Goal: Task Accomplishment & Management: Manage account settings

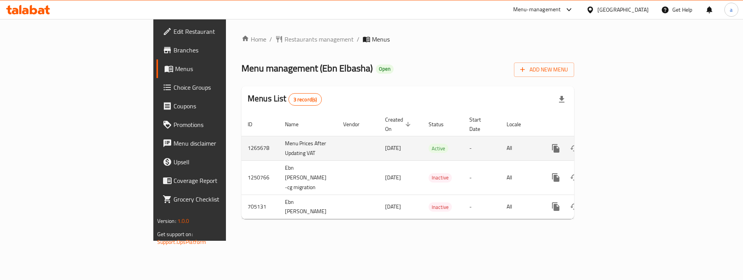
click at [617, 144] on icon "enhanced table" at bounding box center [611, 148] width 9 height 9
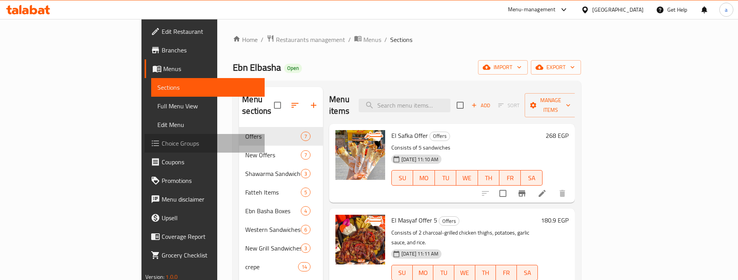
click at [162, 145] on span "Choice Groups" at bounding box center [210, 143] width 97 height 9
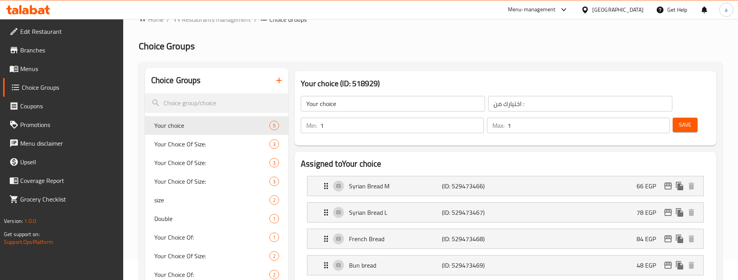
scroll to position [39, 0]
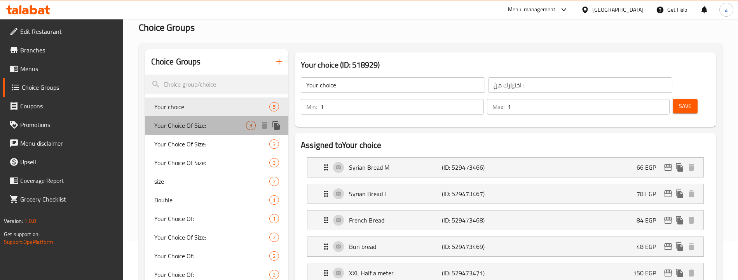
click at [184, 122] on span "Your Choice Of Size:" at bounding box center [200, 125] width 92 height 9
type input "Your Choice Of Size:"
type input "إختيارك من الحجم:"
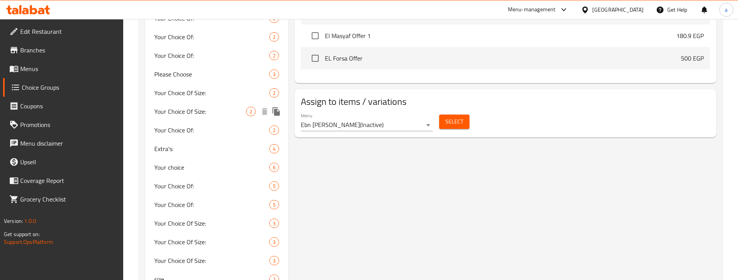
scroll to position [427, 0]
click at [214, 204] on span "Your Choice Of:" at bounding box center [200, 202] width 92 height 9
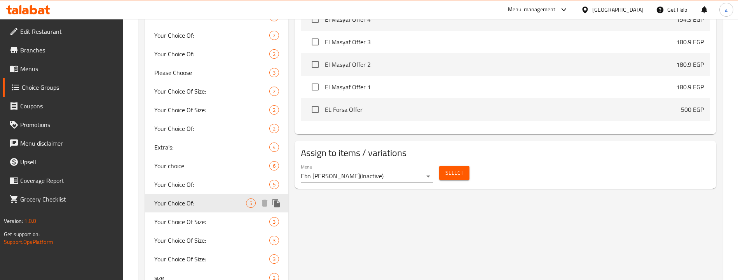
type input "Your Choice Of:"
type input "اختيارك من :"
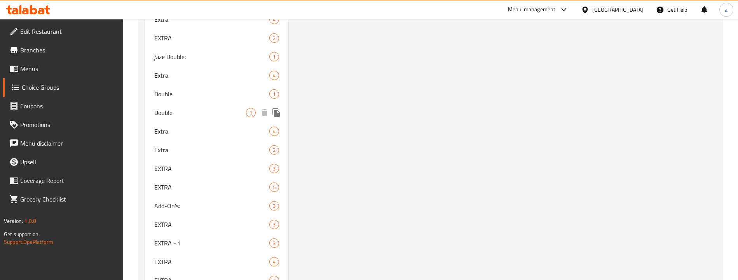
scroll to position [2547, 0]
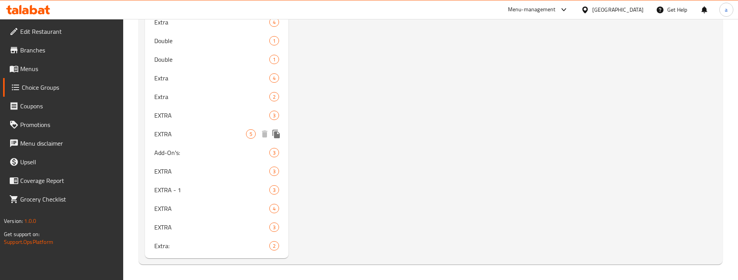
click at [199, 140] on div "EXTRA 5" at bounding box center [217, 134] width 144 height 19
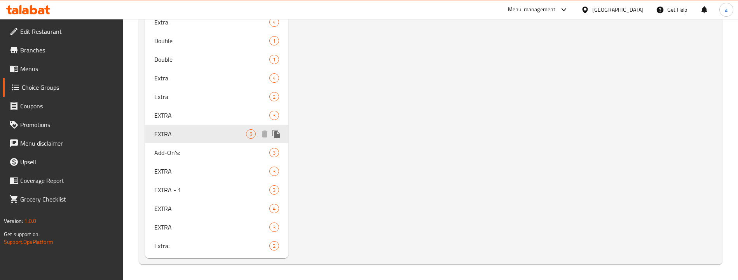
type input "EXTRA"
type input "اكسترا"
type input "0"
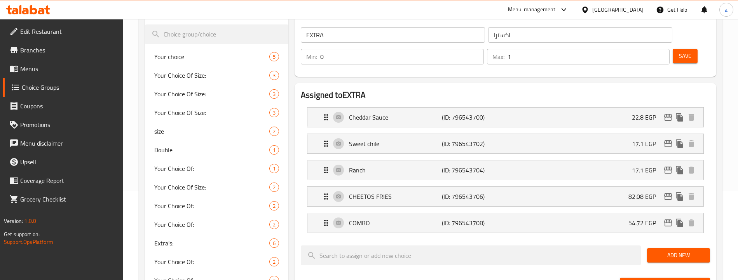
scroll to position [85, 0]
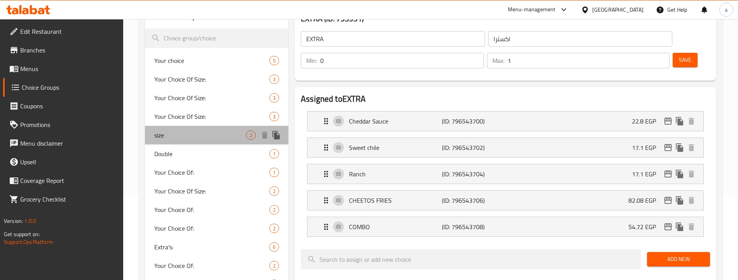
click at [174, 136] on span "size" at bounding box center [200, 134] width 92 height 9
type input "size"
type input "الحجم"
type input "1"
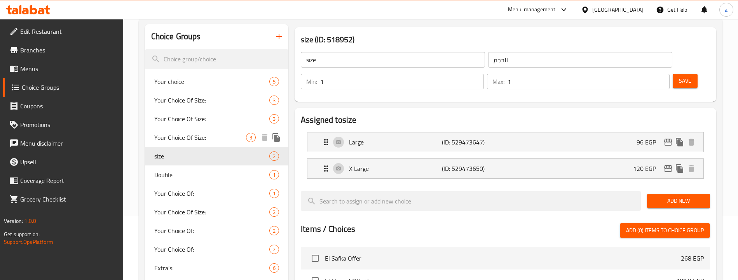
scroll to position [46, 0]
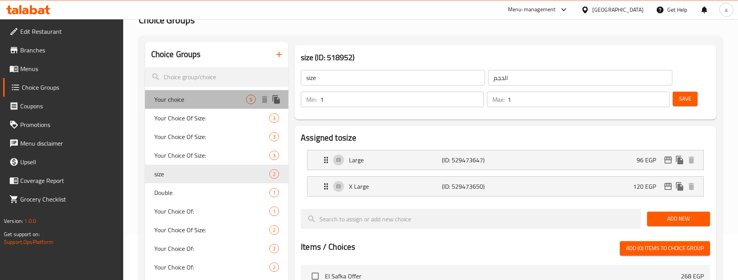
click at [214, 95] on span "Your choice" at bounding box center [200, 99] width 92 height 9
type input "Your choice"
type input "اختيارك من :"
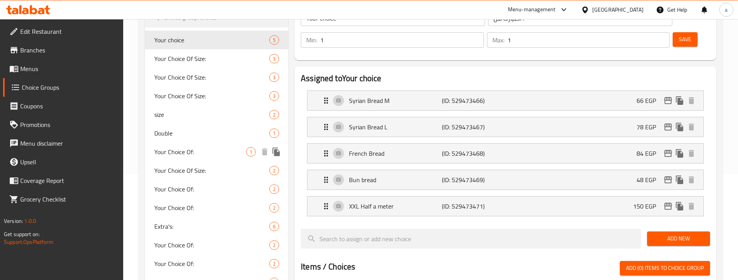
scroll to position [124, 0]
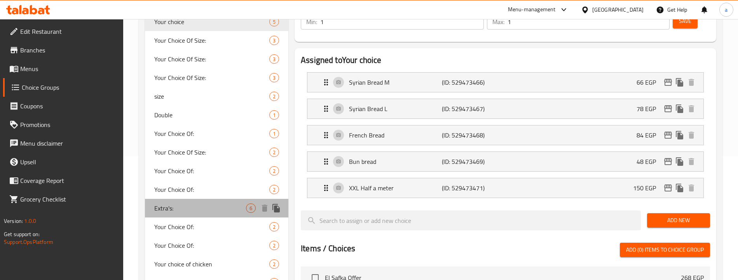
click at [226, 203] on div "Extra's: 6" at bounding box center [217, 208] width 144 height 19
type input "Extra's:"
type input "الاضافات:"
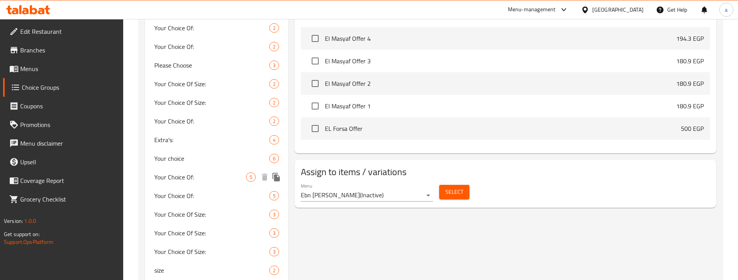
scroll to position [473, 0]
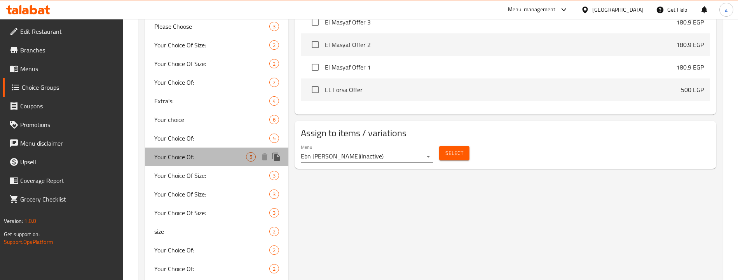
click at [229, 155] on span "Your Choice Of:" at bounding box center [200, 156] width 92 height 9
type input "Your Choice Of:"
type input "اختيارك من :"
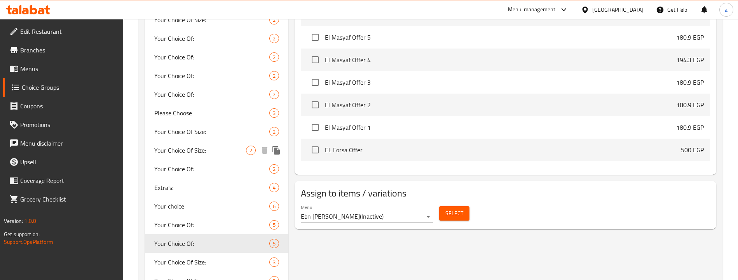
scroll to position [396, 0]
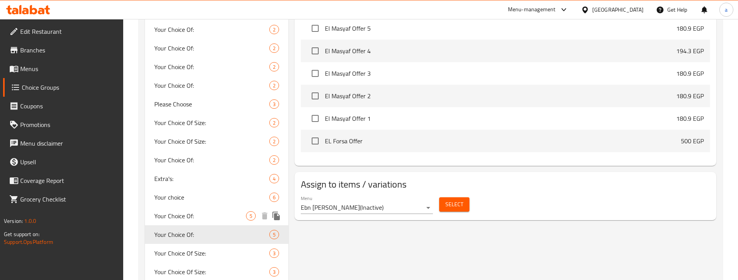
click at [242, 211] on span "Your Choice Of:" at bounding box center [200, 215] width 92 height 9
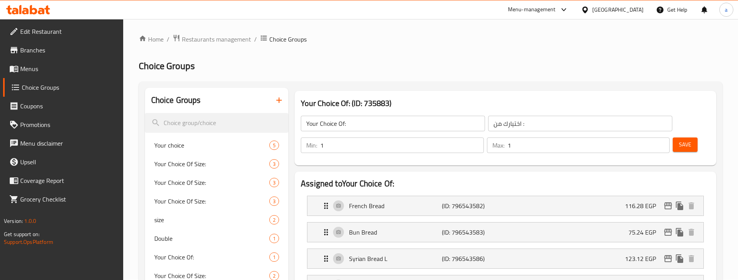
scroll to position [0, 0]
click at [220, 36] on span "Restaurants management" at bounding box center [216, 39] width 69 height 9
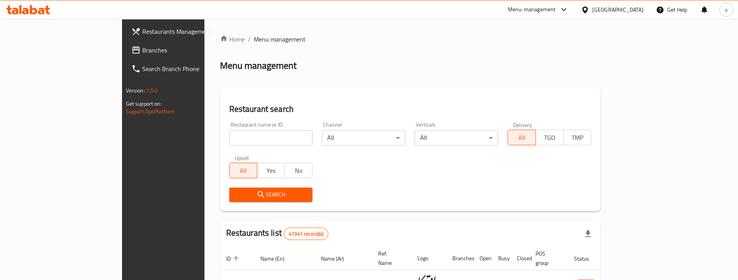
click at [142, 54] on span "Branches" at bounding box center [190, 49] width 97 height 9
